Goal: Task Accomplishment & Management: Complete application form

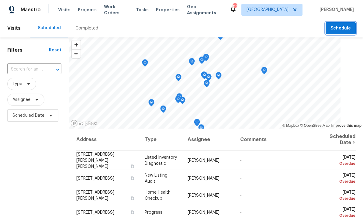
click at [343, 27] on span "Schedule" at bounding box center [340, 29] width 20 height 8
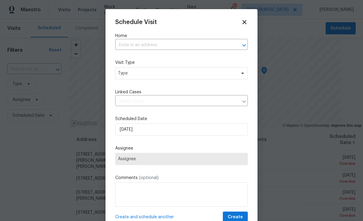
click at [210, 42] on input "text" at bounding box center [172, 44] width 115 height 9
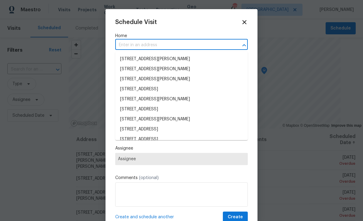
click at [174, 43] on input "text" at bounding box center [172, 44] width 115 height 9
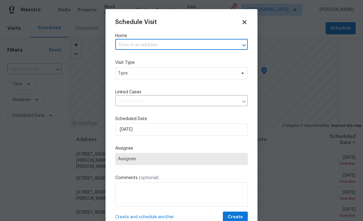
paste input "5"
click at [243, 43] on icon "Close" at bounding box center [243, 45] width 7 height 7
type input "5216 s"
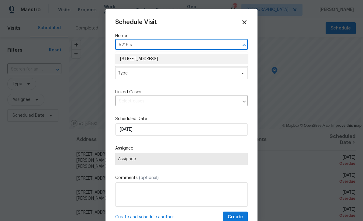
click at [154, 61] on li "[STREET_ADDRESS]" at bounding box center [181, 59] width 133 height 10
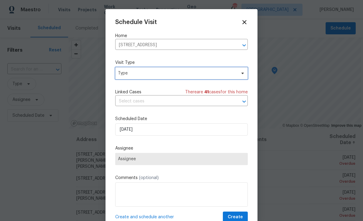
click at [213, 73] on span "Type" at bounding box center [177, 73] width 118 height 6
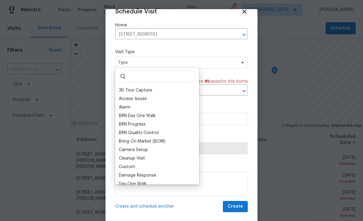
scroll to position [12, 0]
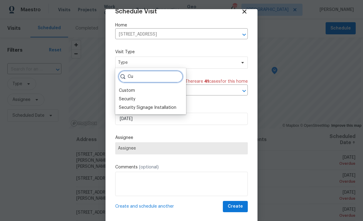
type input "Cu"
click at [137, 89] on div "Custom" at bounding box center [150, 90] width 67 height 9
click at [134, 91] on div "Custom" at bounding box center [127, 91] width 16 height 6
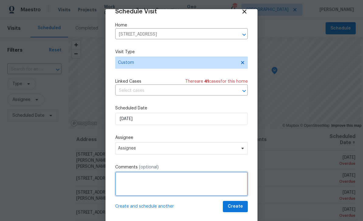
click at [183, 177] on textarea at bounding box center [181, 184] width 133 height 24
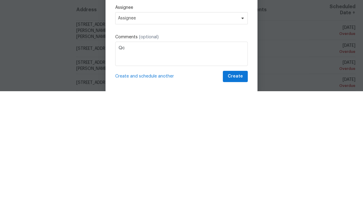
scroll to position [19, 0]
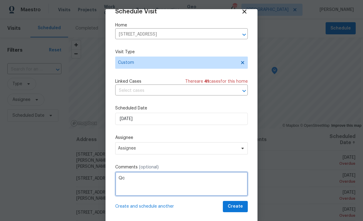
type textarea "Qc"
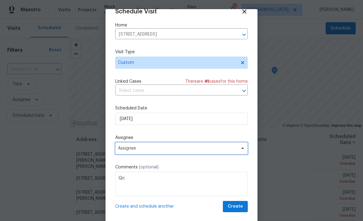
click at [212, 147] on span "Assignee" at bounding box center [177, 148] width 119 height 5
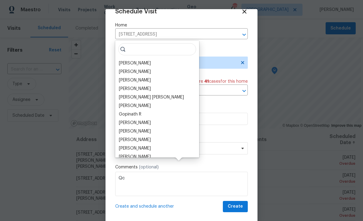
click at [139, 60] on div "[PERSON_NAME]" at bounding box center [135, 63] width 32 height 6
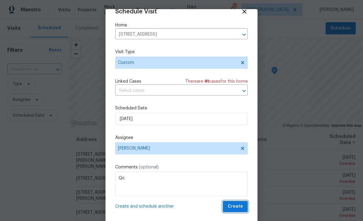
click at [245, 207] on button "Create" at bounding box center [235, 206] width 25 height 11
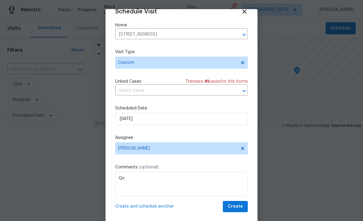
scroll to position [0, 0]
